Goal: Task Accomplishment & Management: Manage account settings

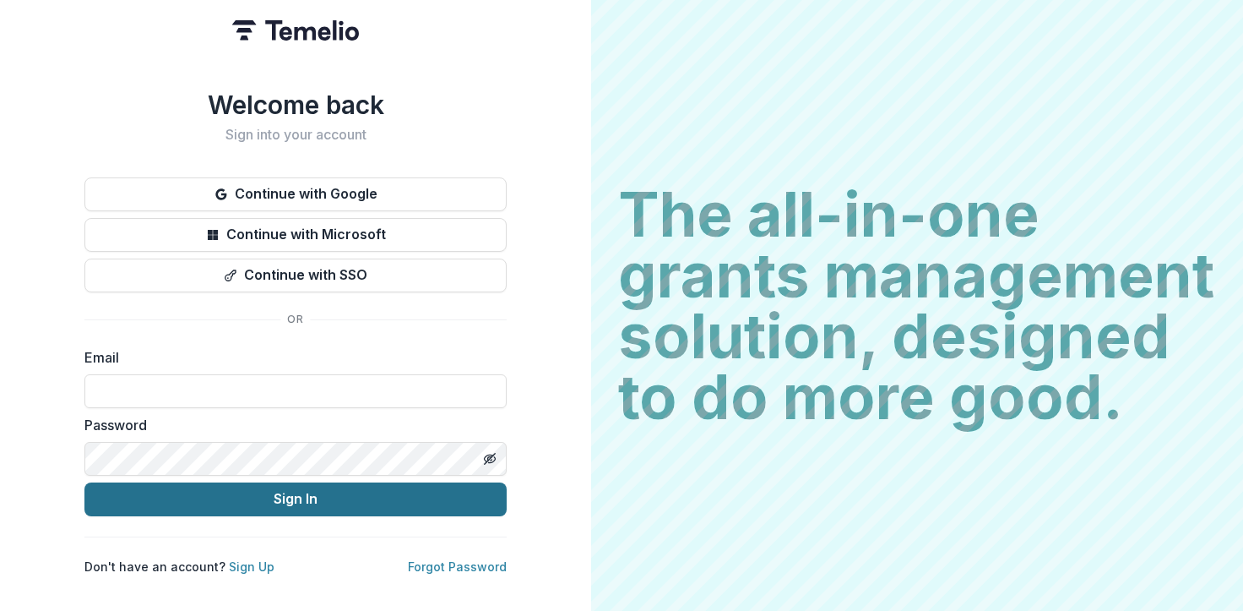
type input "**********"
click at [247, 500] on button "Sign In" at bounding box center [295, 499] width 422 height 34
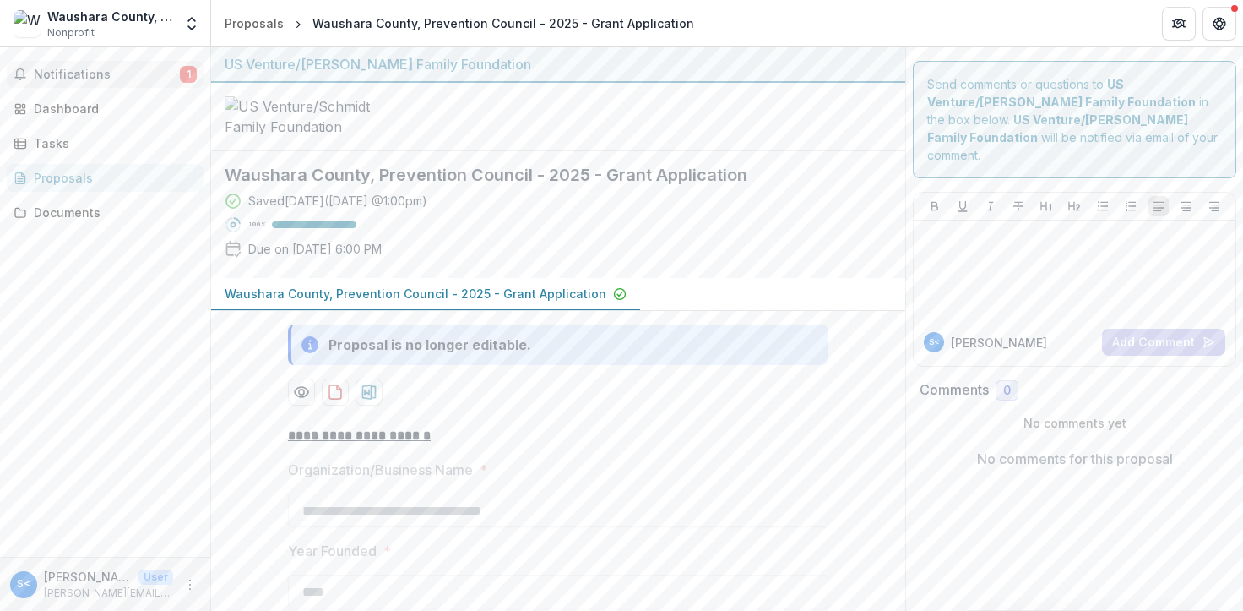
click at [70, 75] on span "Notifications" at bounding box center [107, 75] width 146 height 14
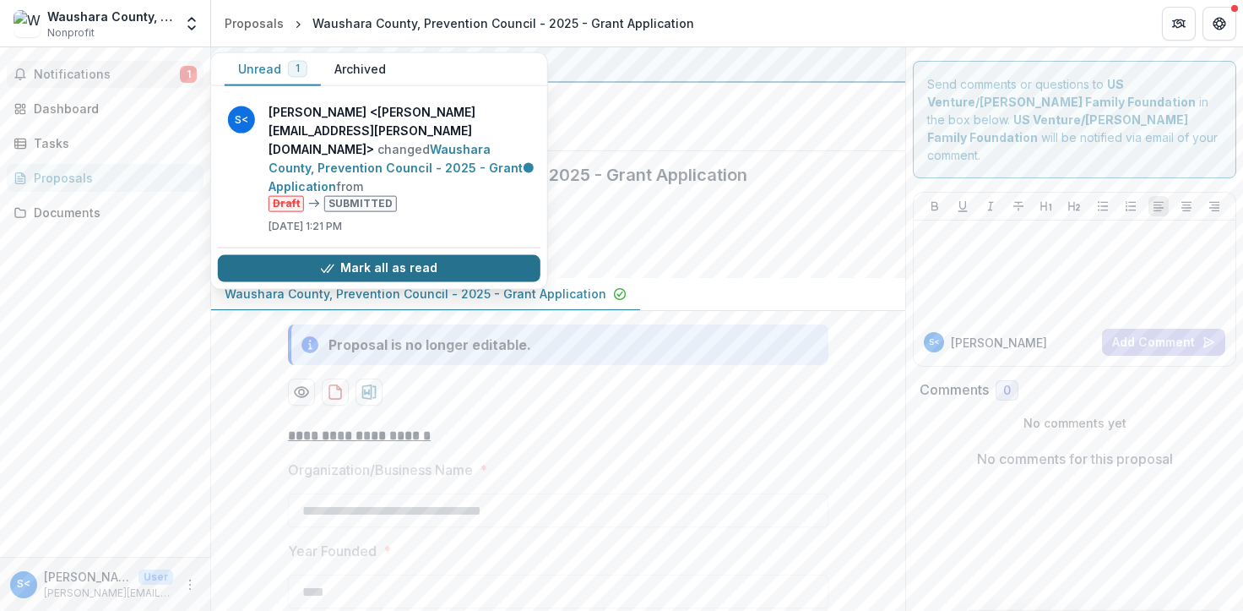
click at [349, 254] on button "Mark all as read" at bounding box center [379, 267] width 323 height 27
